Goal: Check status: Check status

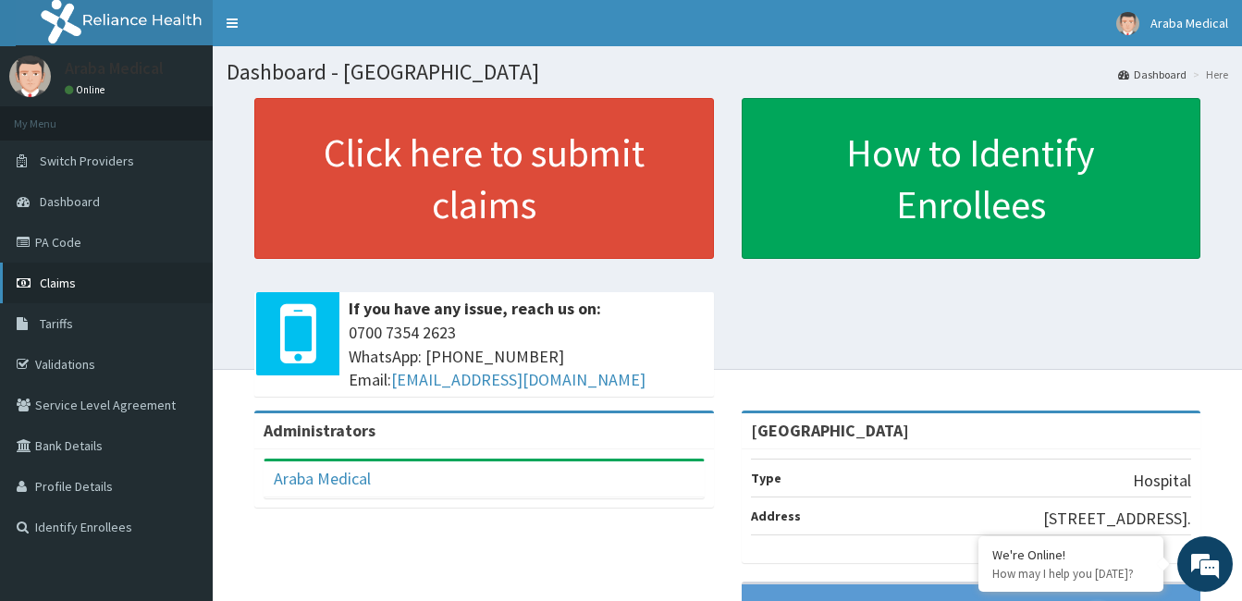
click at [68, 281] on span "Claims" at bounding box center [58, 283] width 36 height 17
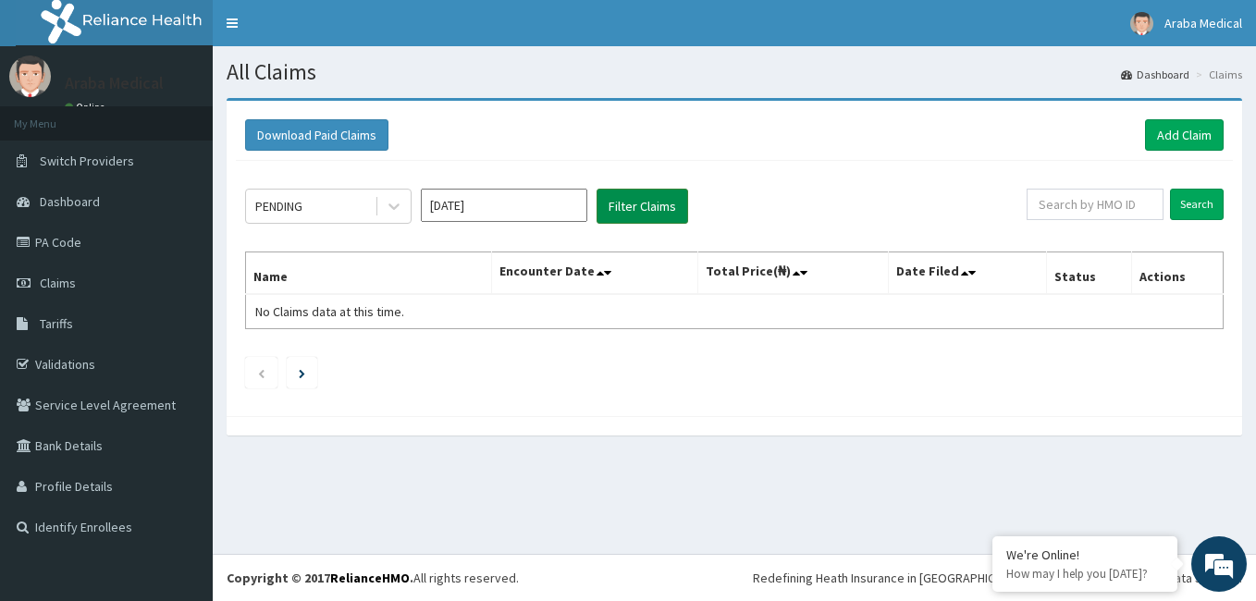
click at [632, 211] on button "Filter Claims" at bounding box center [642, 206] width 92 height 35
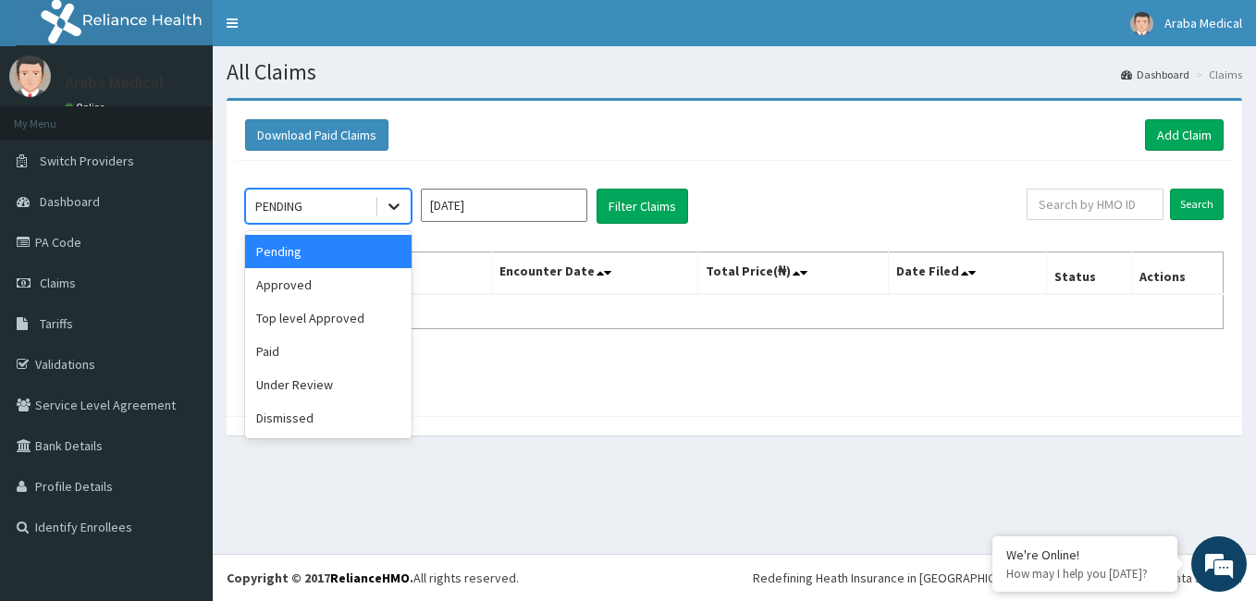
click at [390, 206] on icon at bounding box center [393, 207] width 11 height 6
click at [290, 284] on div "Approved" at bounding box center [328, 284] width 166 height 33
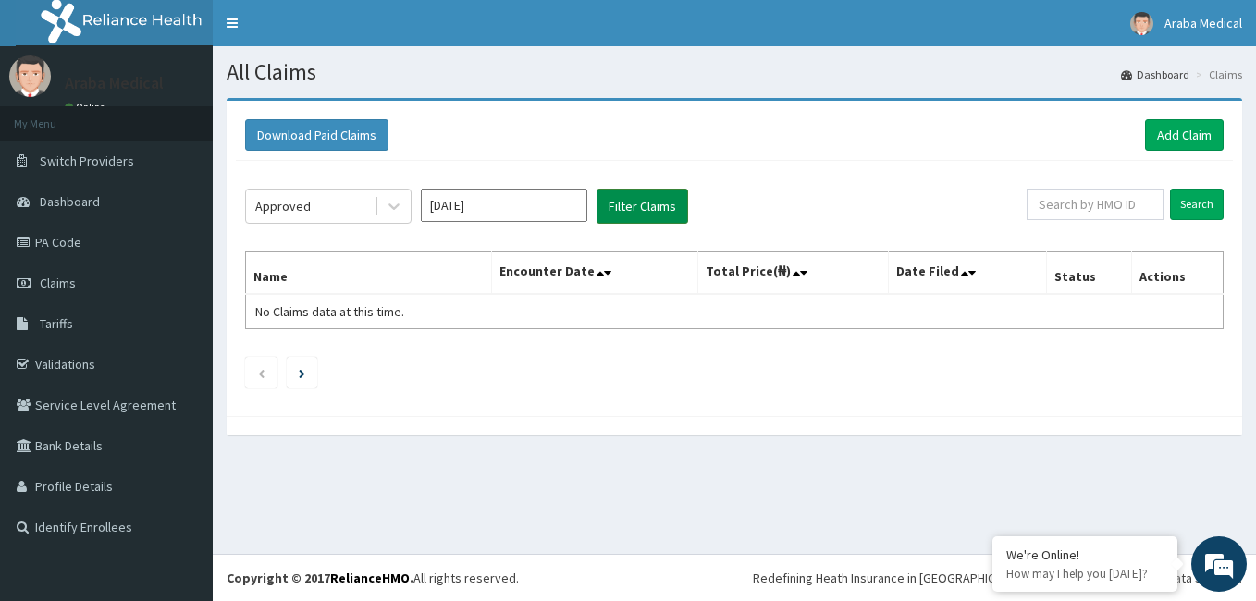
click at [635, 206] on button "Filter Claims" at bounding box center [642, 206] width 92 height 35
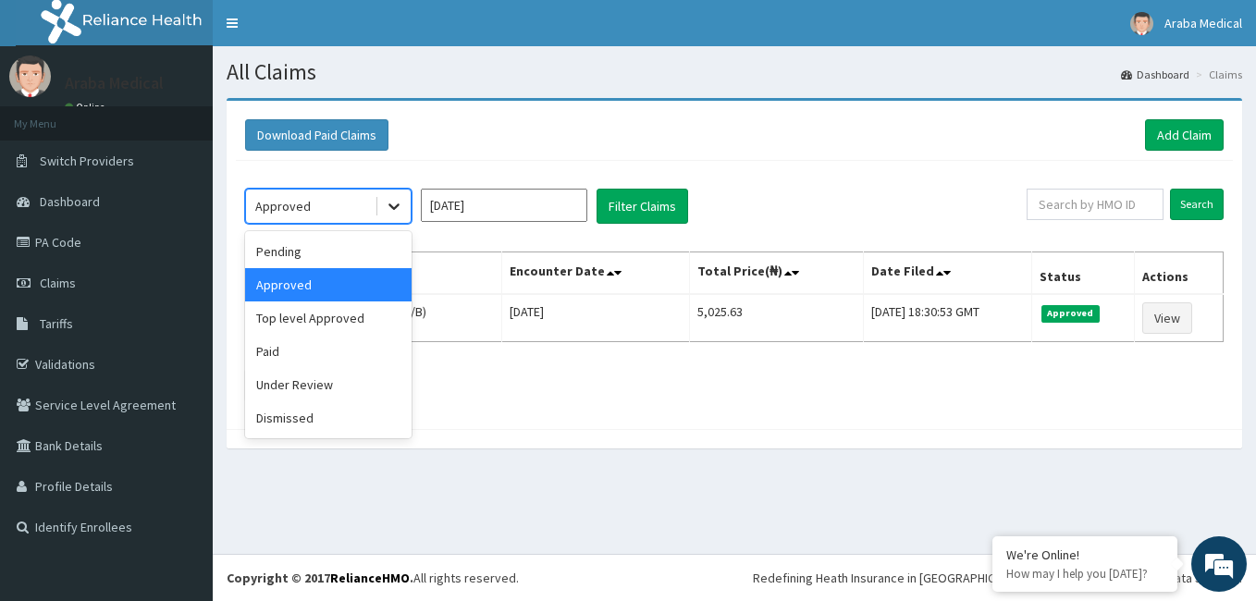
click at [396, 208] on icon at bounding box center [393, 207] width 11 height 6
click at [312, 386] on div "Under Review" at bounding box center [328, 384] width 166 height 33
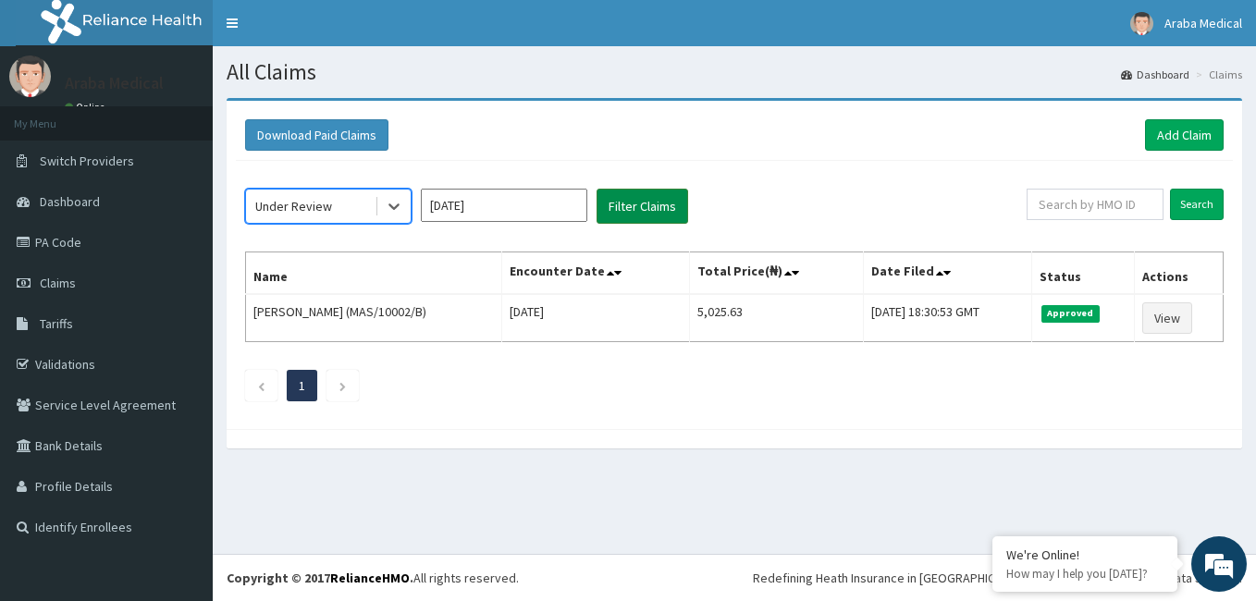
click at [633, 202] on button "Filter Claims" at bounding box center [642, 206] width 92 height 35
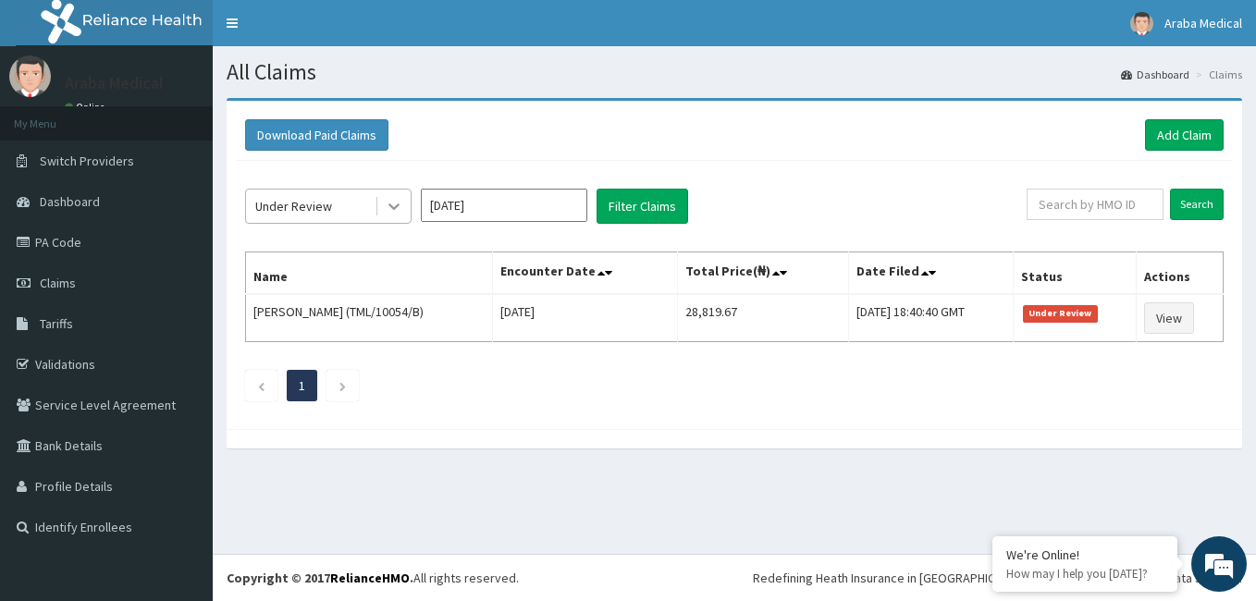
click at [388, 205] on icon at bounding box center [394, 206] width 18 height 18
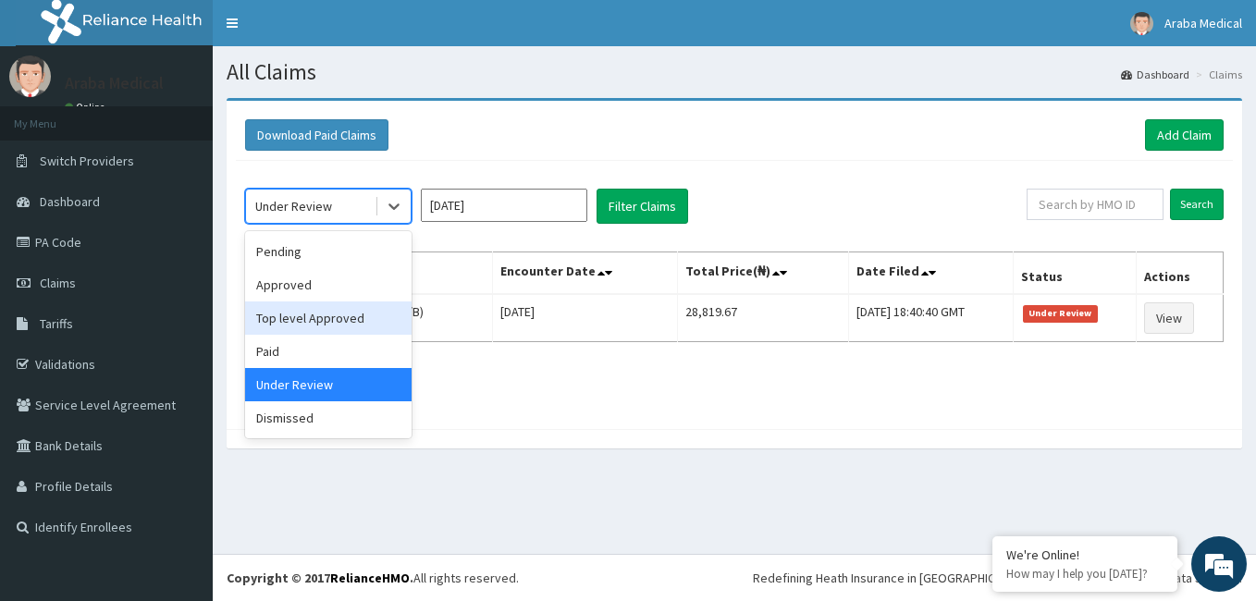
click at [353, 315] on div "Top level Approved" at bounding box center [328, 317] width 166 height 33
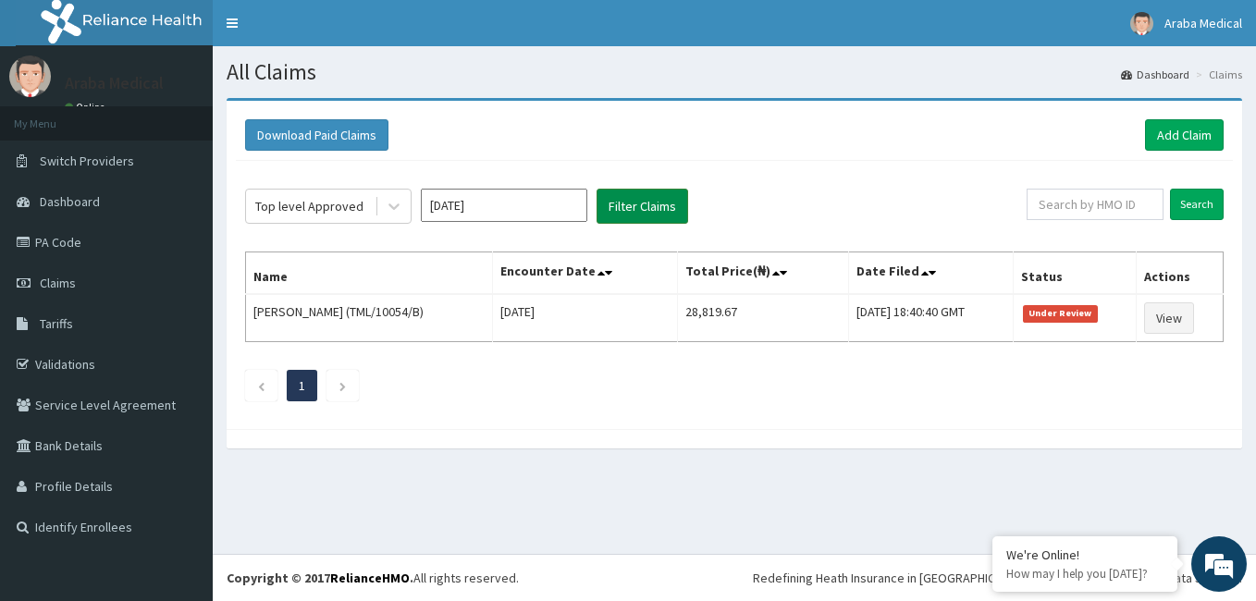
click at [632, 201] on button "Filter Claims" at bounding box center [642, 206] width 92 height 35
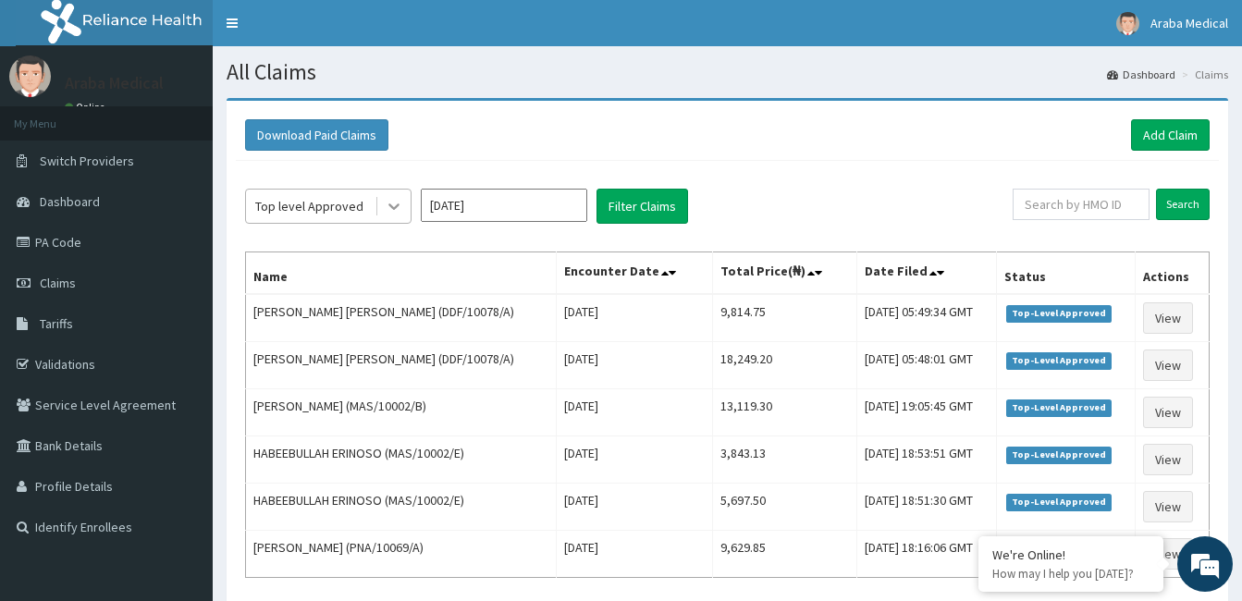
click at [387, 203] on icon at bounding box center [394, 206] width 18 height 18
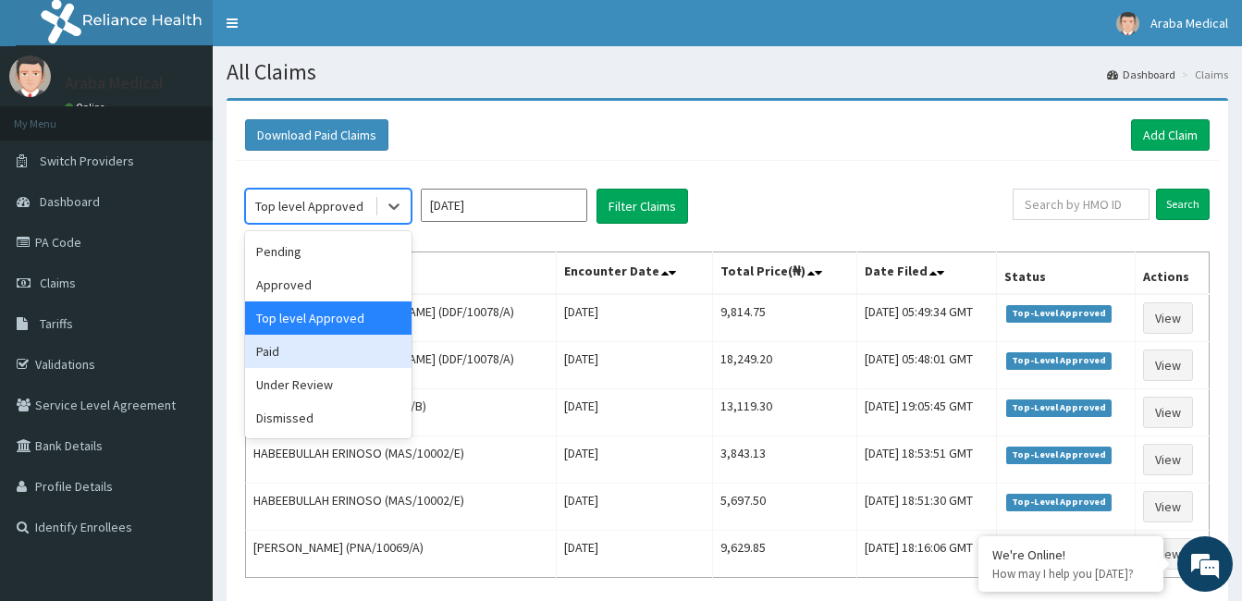
click at [268, 350] on div "Paid" at bounding box center [328, 351] width 166 height 33
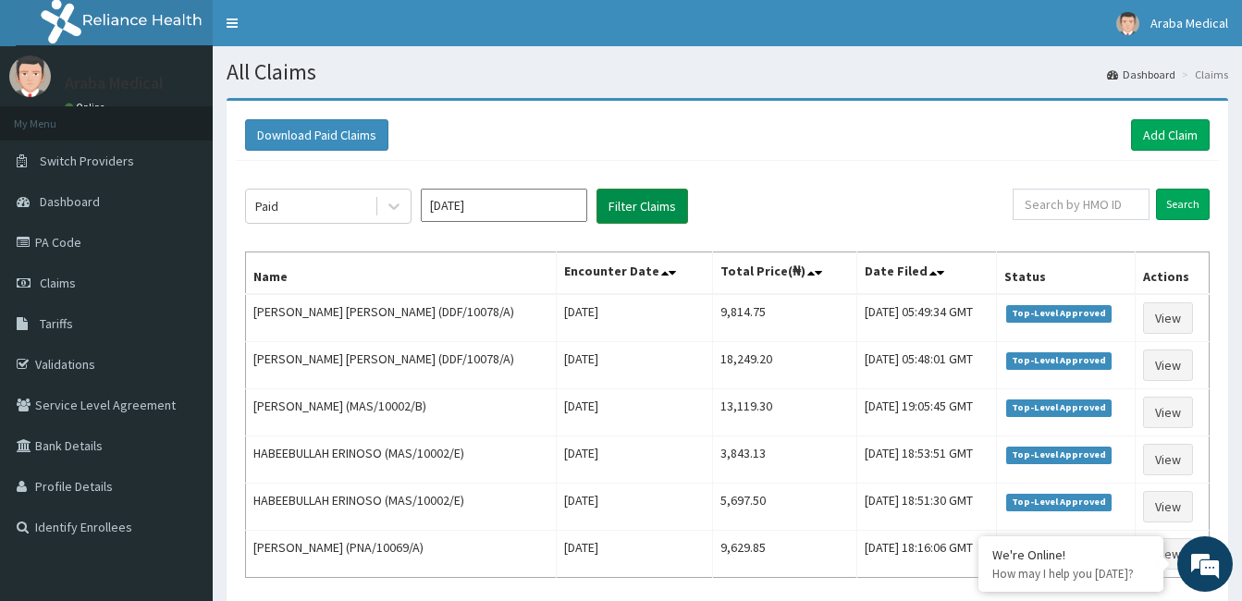
click at [635, 199] on button "Filter Claims" at bounding box center [642, 206] width 92 height 35
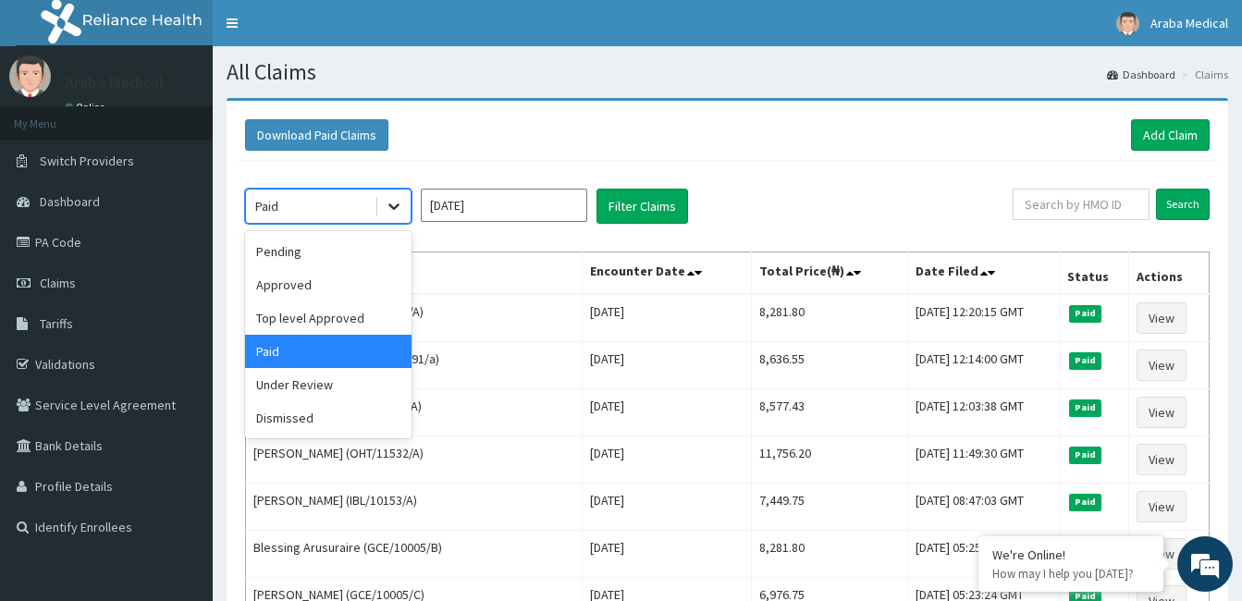
click at [394, 205] on icon at bounding box center [394, 206] width 18 height 18
click at [294, 252] on div "Pending" at bounding box center [328, 251] width 166 height 33
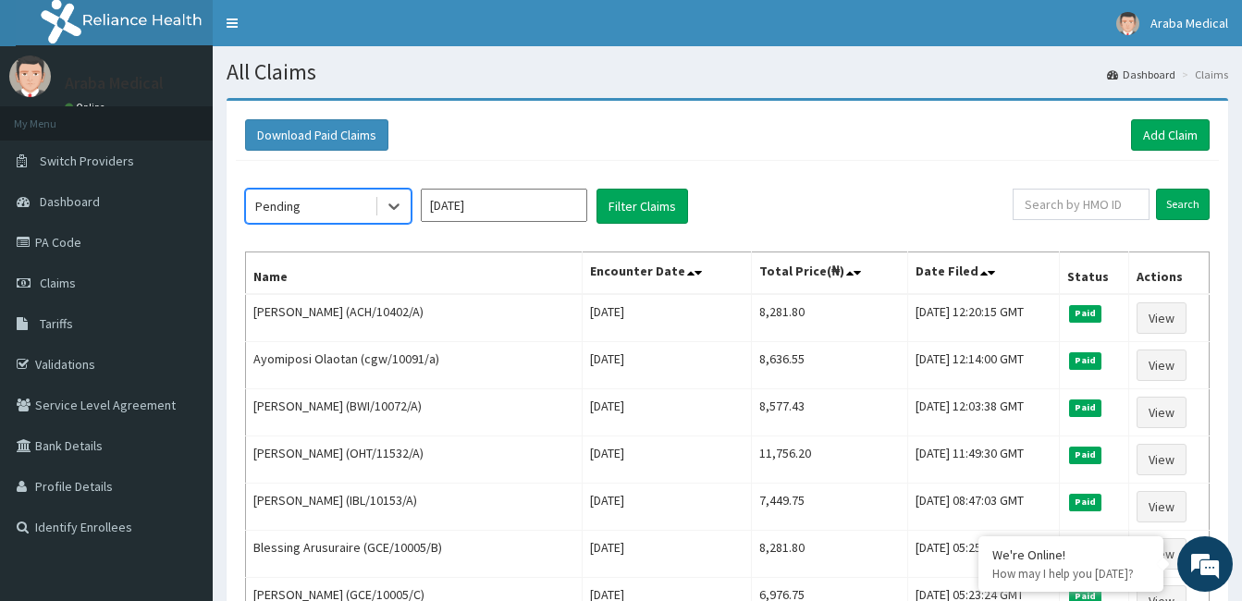
click at [448, 211] on input "[DATE]" at bounding box center [504, 205] width 166 height 33
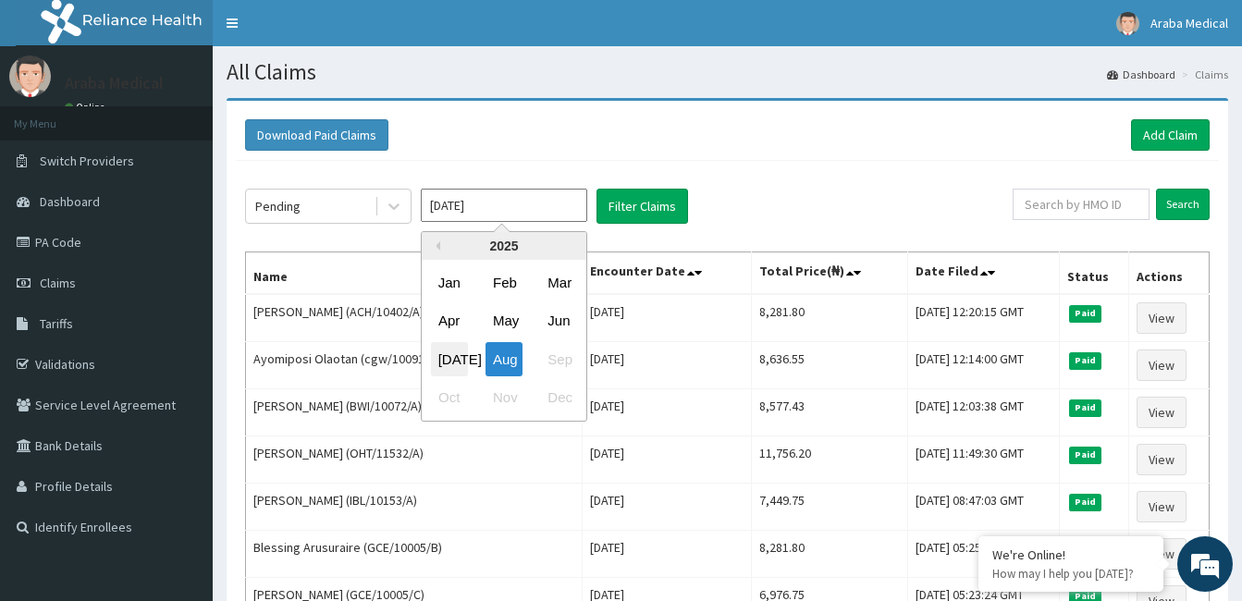
click at [451, 354] on div "[DATE]" at bounding box center [449, 359] width 37 height 34
type input "[DATE]"
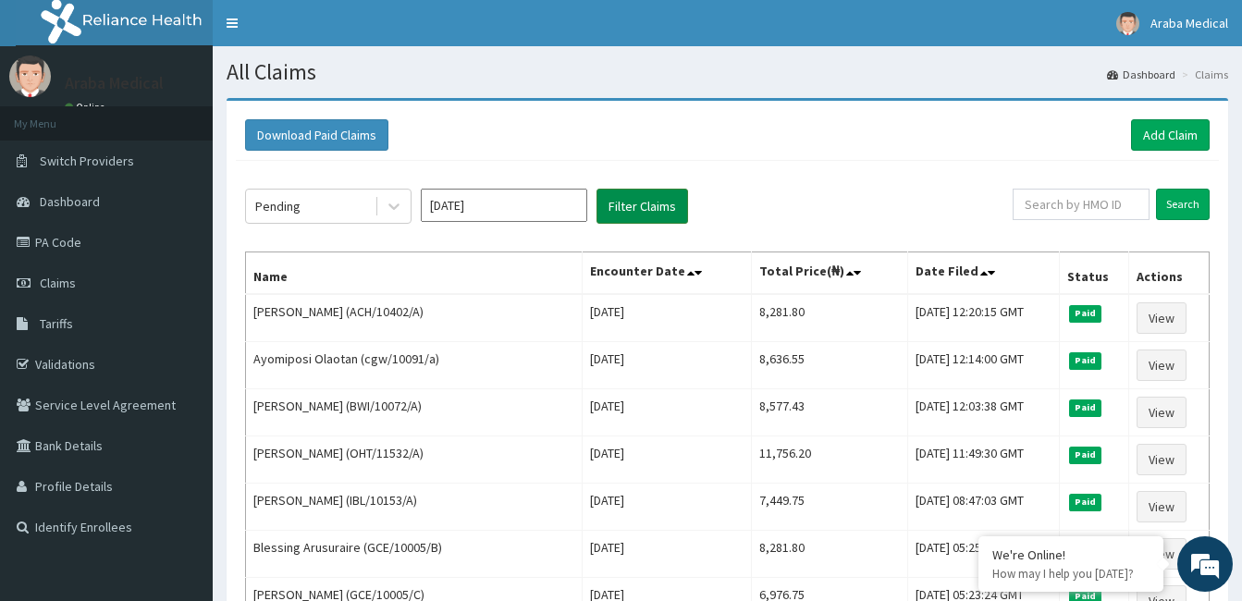
click at [620, 215] on button "Filter Claims" at bounding box center [642, 206] width 92 height 35
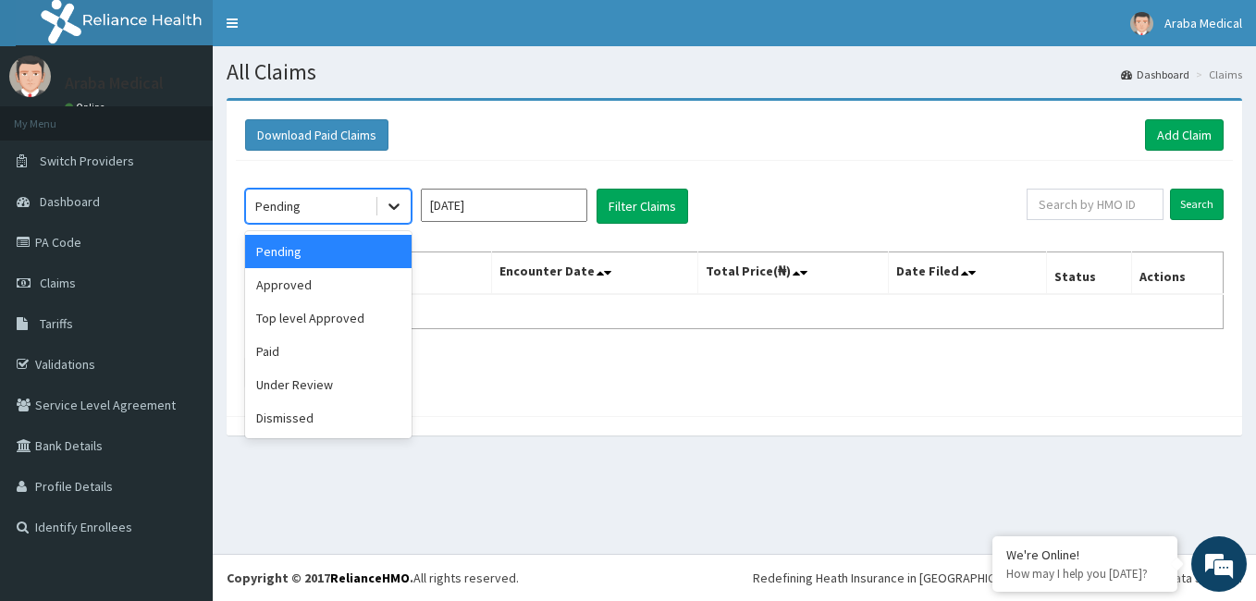
drag, startPoint x: 402, startPoint y: 212, endPoint x: 394, endPoint y: 206, distance: 10.0
click at [394, 206] on icon at bounding box center [394, 206] width 18 height 18
click at [294, 293] on div "Approved" at bounding box center [328, 284] width 166 height 33
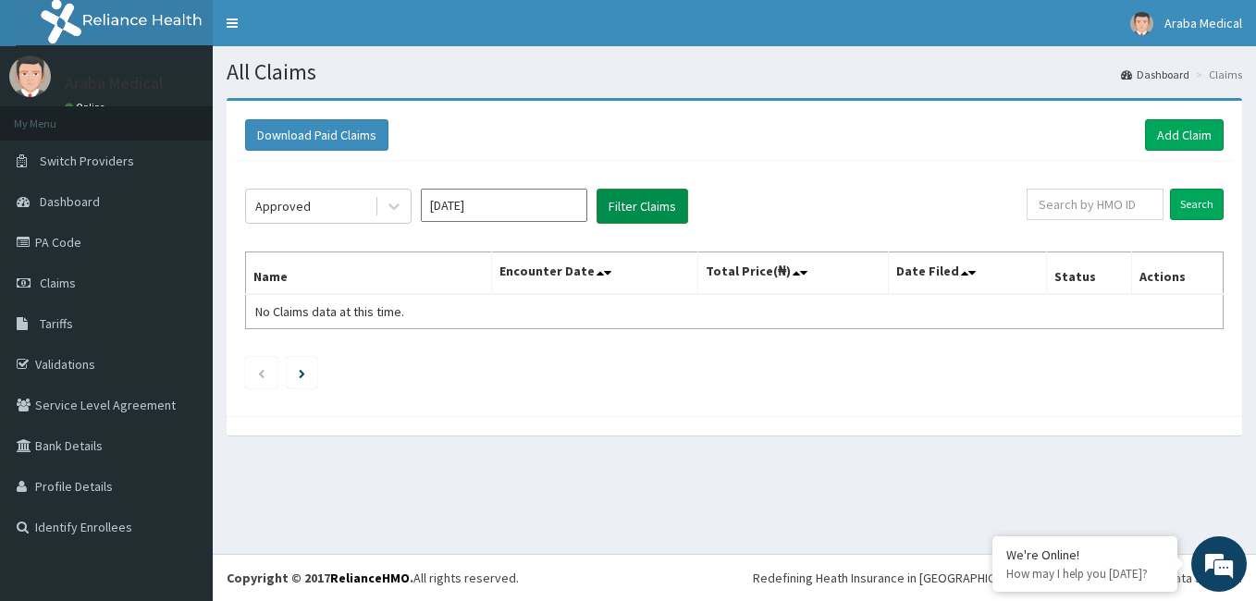
click at [622, 211] on button "Filter Claims" at bounding box center [642, 206] width 92 height 35
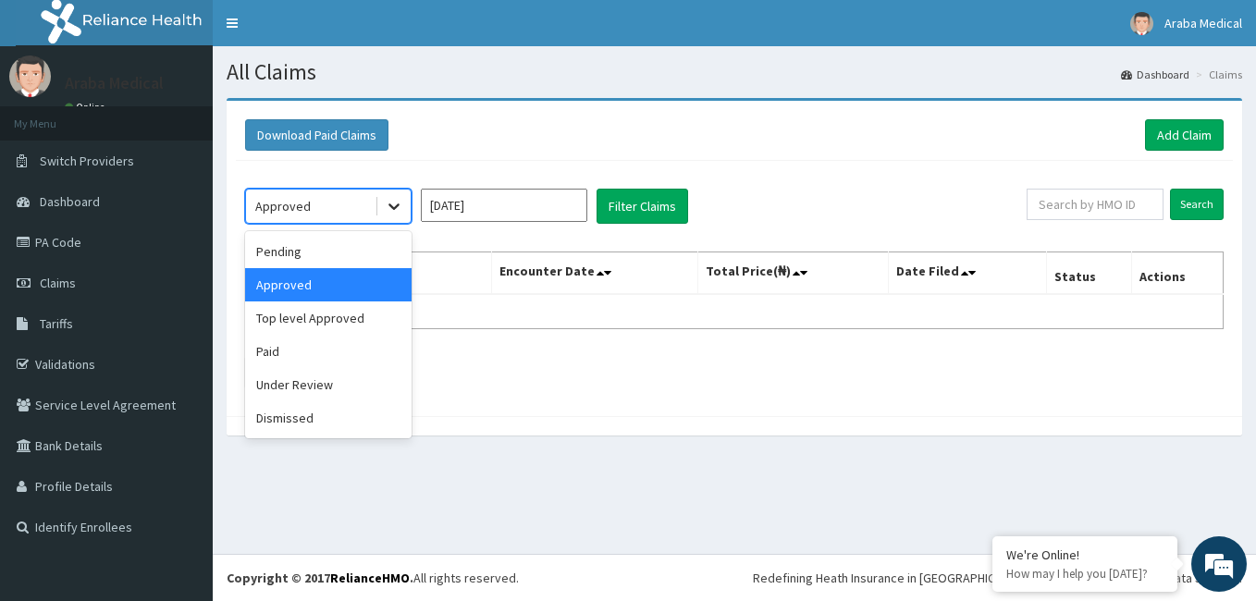
click at [387, 209] on icon at bounding box center [394, 206] width 18 height 18
click at [342, 380] on div "Under Review" at bounding box center [328, 384] width 166 height 33
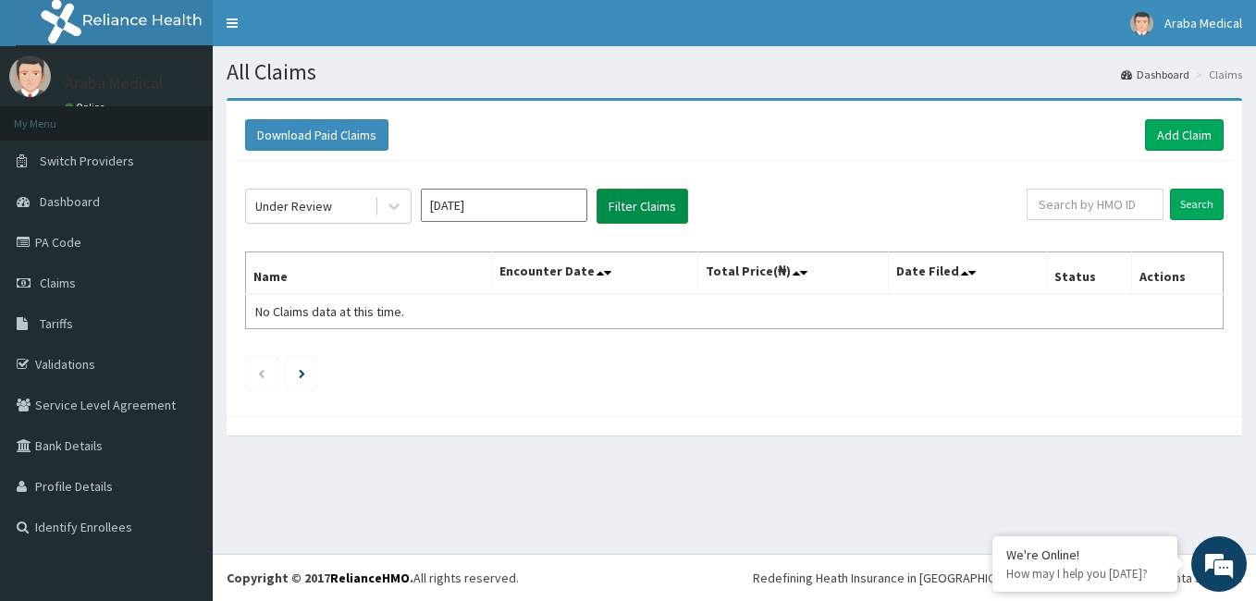
click at [625, 203] on button "Filter Claims" at bounding box center [642, 206] width 92 height 35
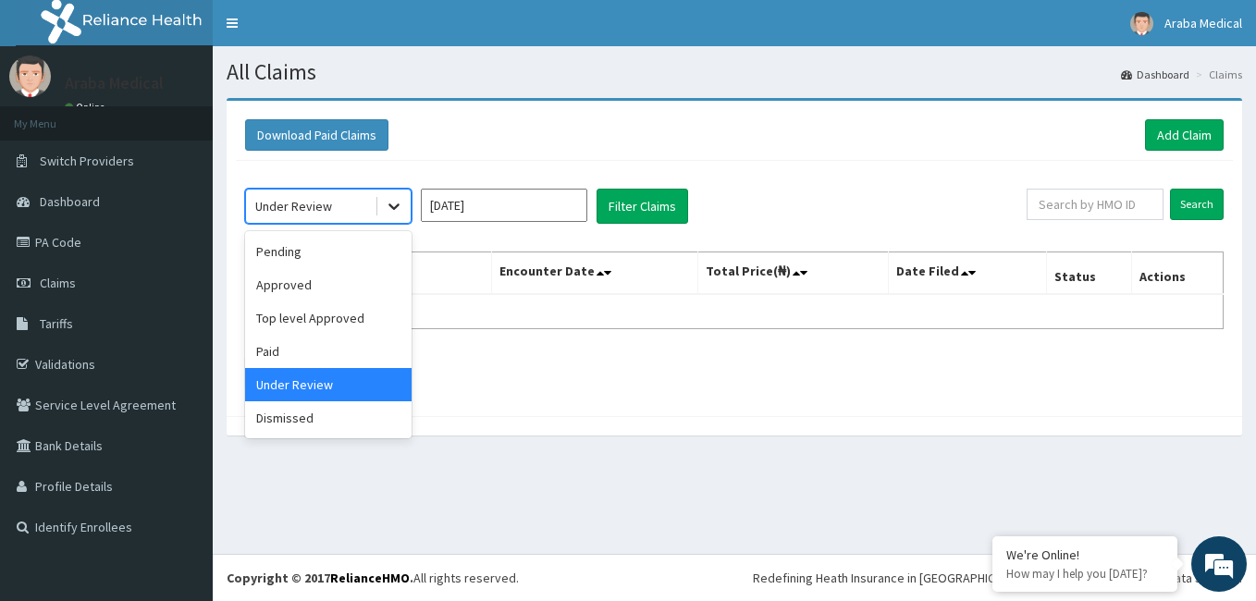
click at [395, 203] on icon at bounding box center [394, 206] width 18 height 18
click at [356, 324] on div "Top level Approved" at bounding box center [328, 317] width 166 height 33
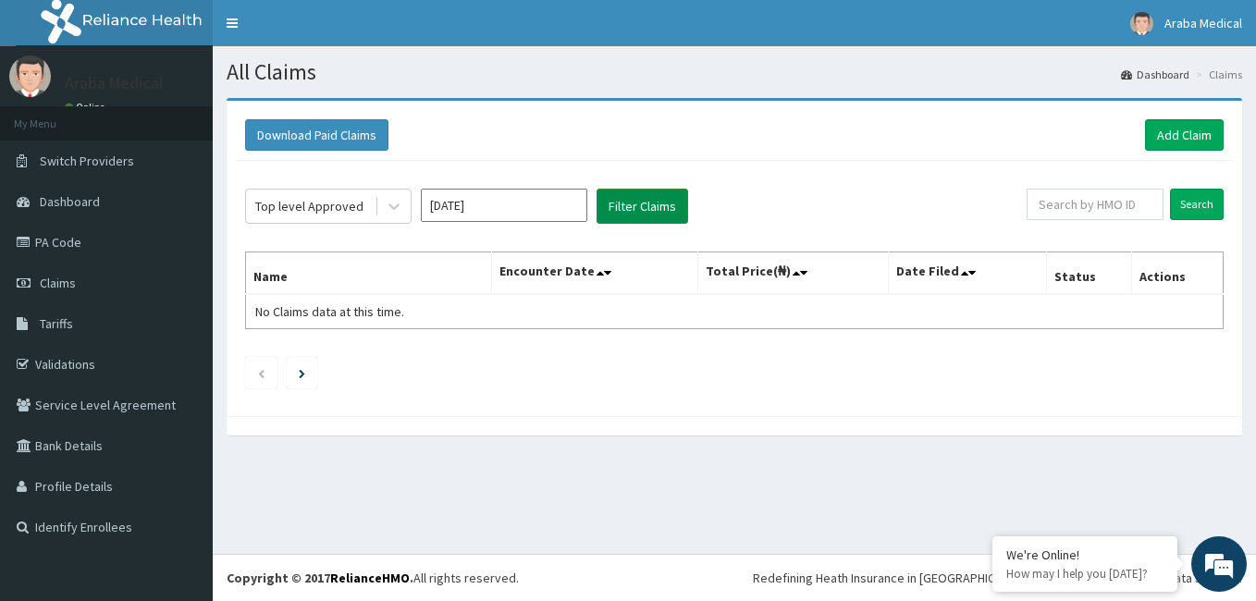
click at [625, 203] on button "Filter Claims" at bounding box center [642, 206] width 92 height 35
click at [1185, 19] on span "Araba Medical" at bounding box center [1203, 23] width 78 height 17
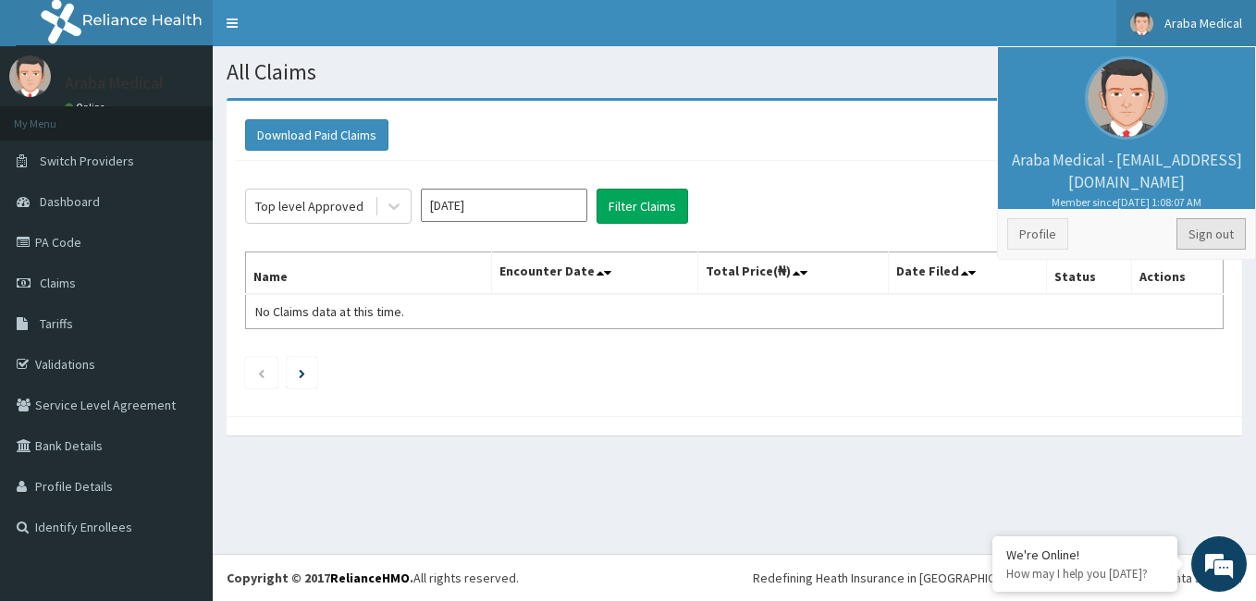
click at [1203, 229] on link "Sign out" at bounding box center [1210, 233] width 69 height 31
